Goal: Task Accomplishment & Management: Manage account settings

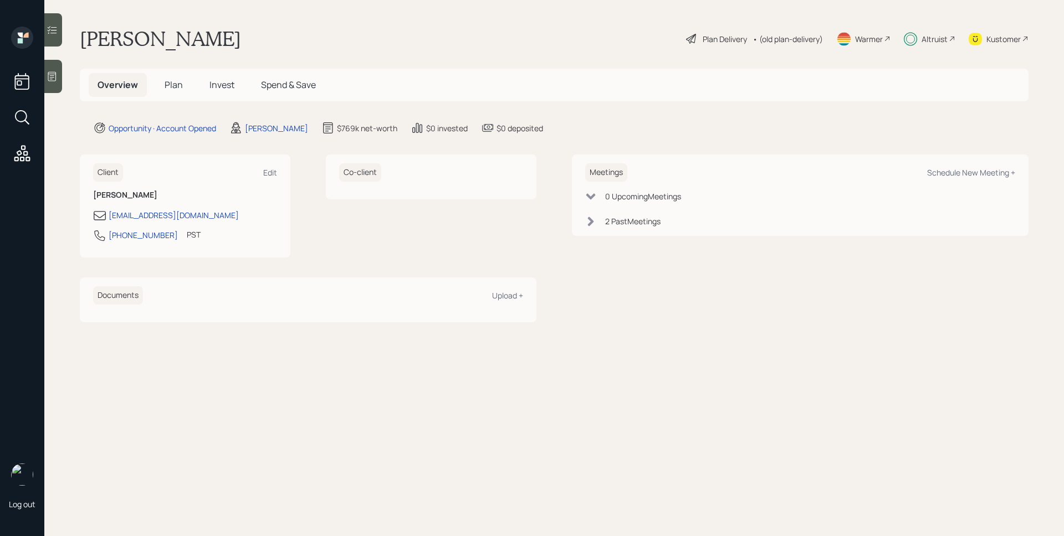
click at [204, 81] on h5 "Invest" at bounding box center [222, 85] width 43 height 24
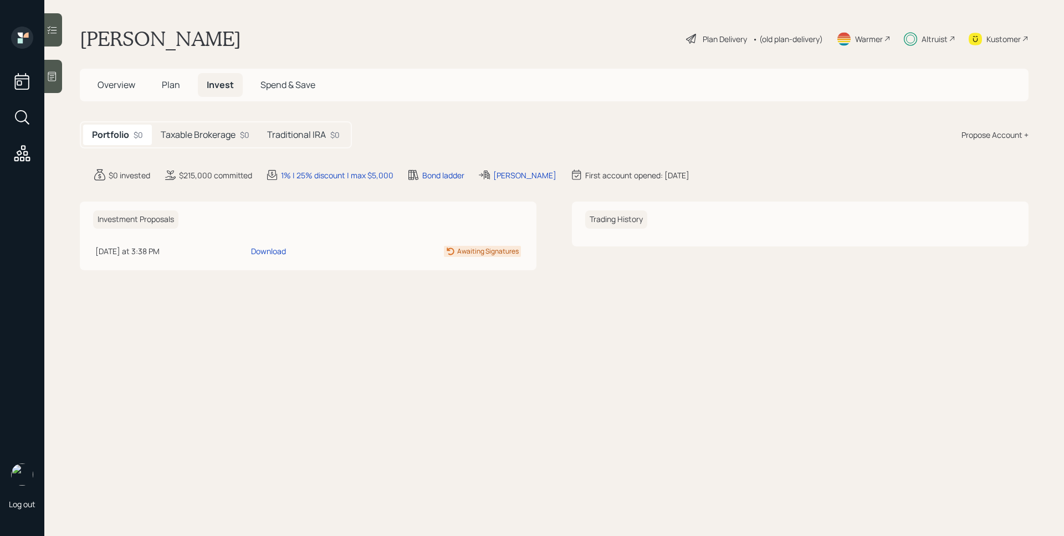
click at [189, 131] on h5 "Taxable Brokerage" at bounding box center [198, 135] width 75 height 11
